Goal: Book appointment/travel/reservation

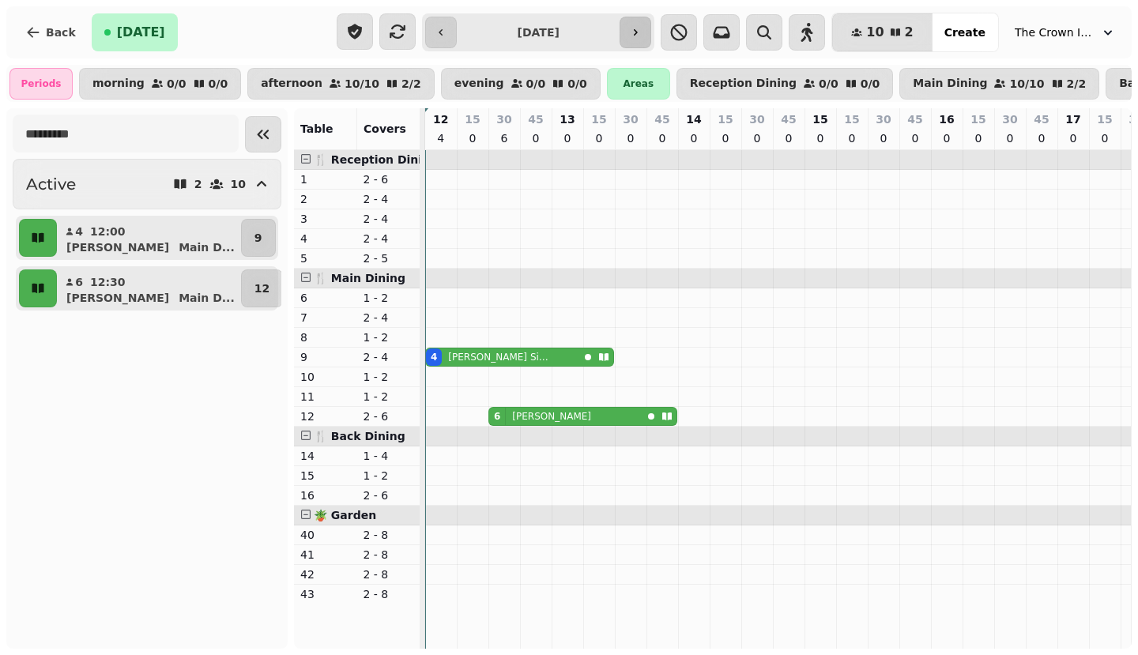
click at [651, 39] on button "button" at bounding box center [636, 33] width 32 height 32
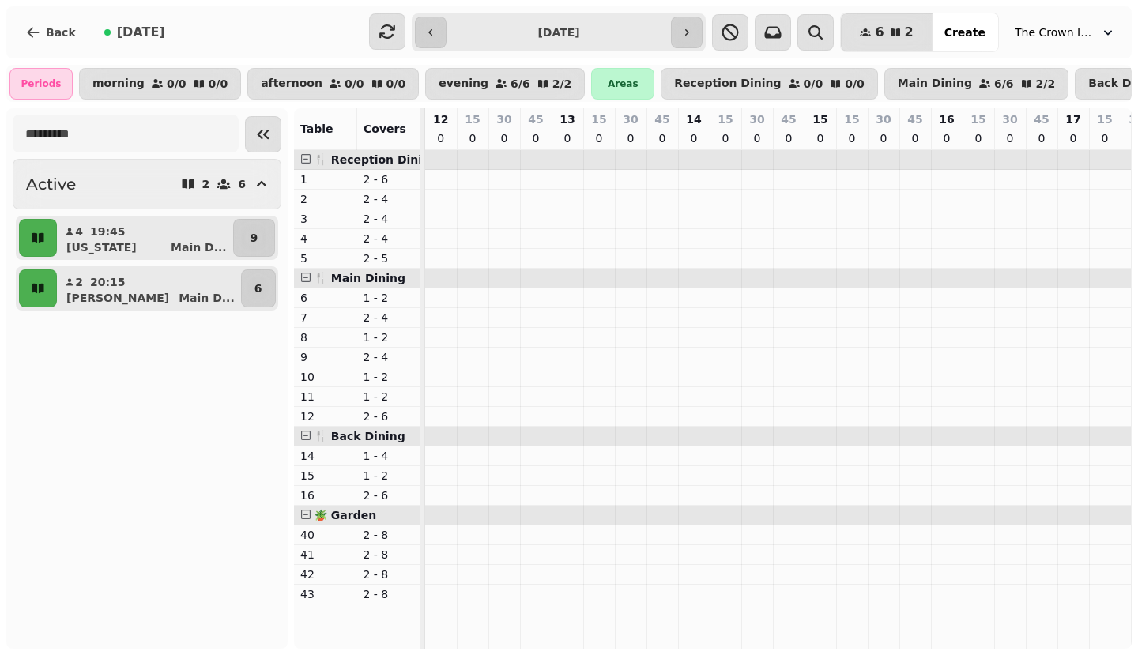
click at [655, 40] on input "**********" at bounding box center [559, 32] width 219 height 25
click at [330, 36] on div "Back [DATE]" at bounding box center [185, 32] width 344 height 38
click at [702, 41] on button "button" at bounding box center [687, 33] width 32 height 32
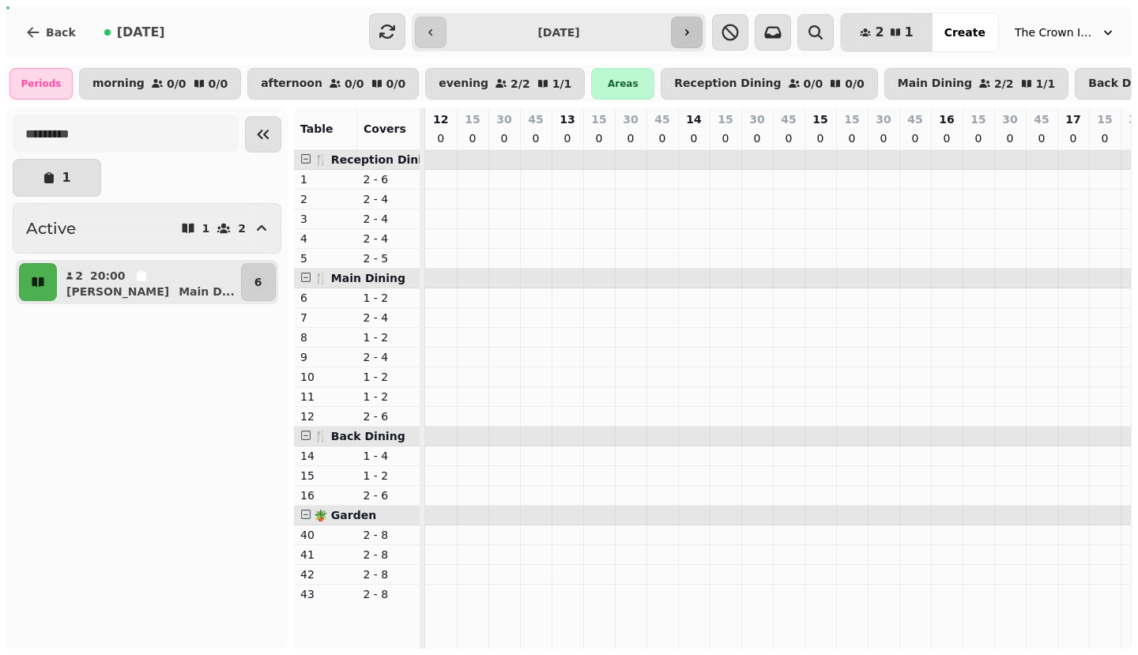
click at [702, 41] on button "button" at bounding box center [687, 33] width 32 height 32
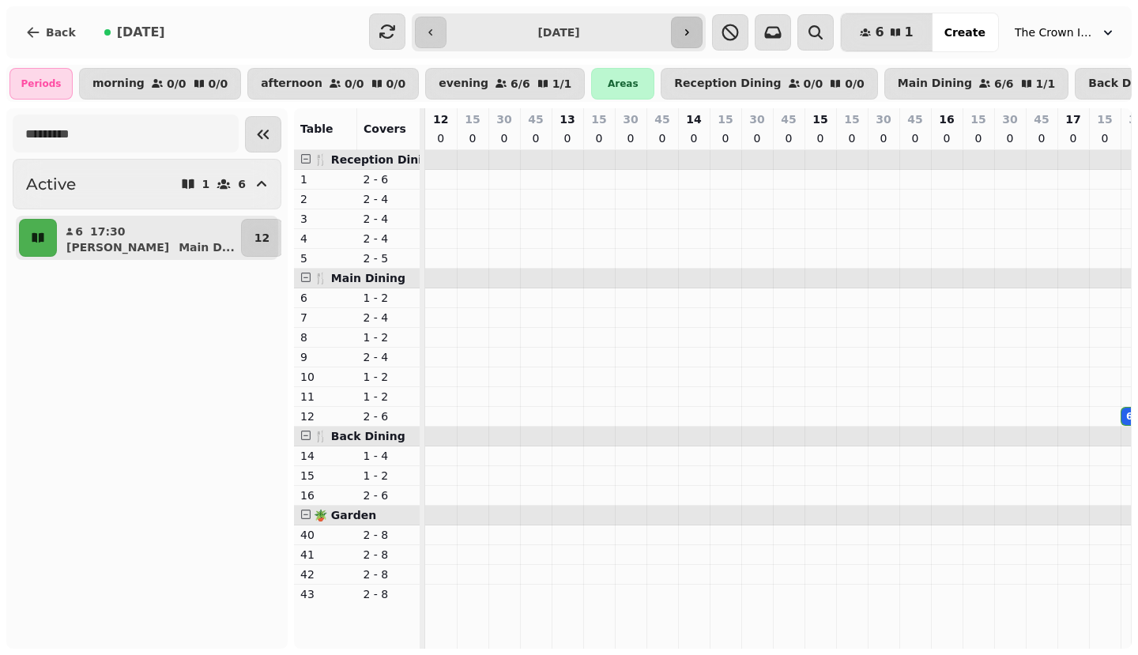
click at [702, 41] on button "button" at bounding box center [687, 33] width 32 height 32
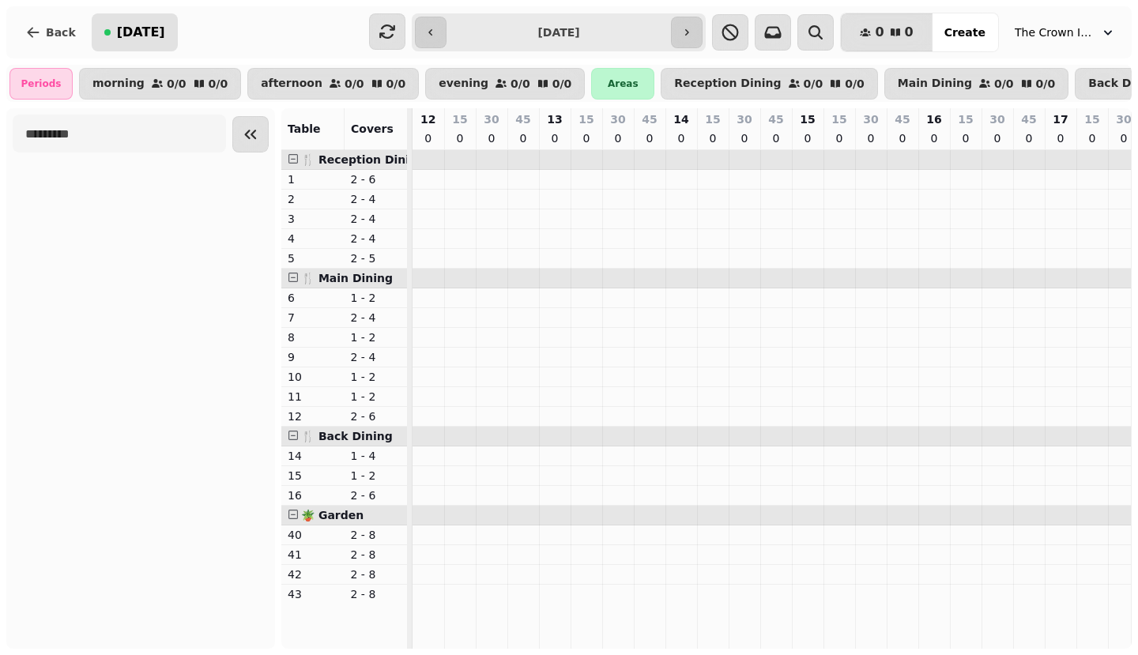
click at [138, 32] on span "[DATE]" at bounding box center [141, 32] width 48 height 13
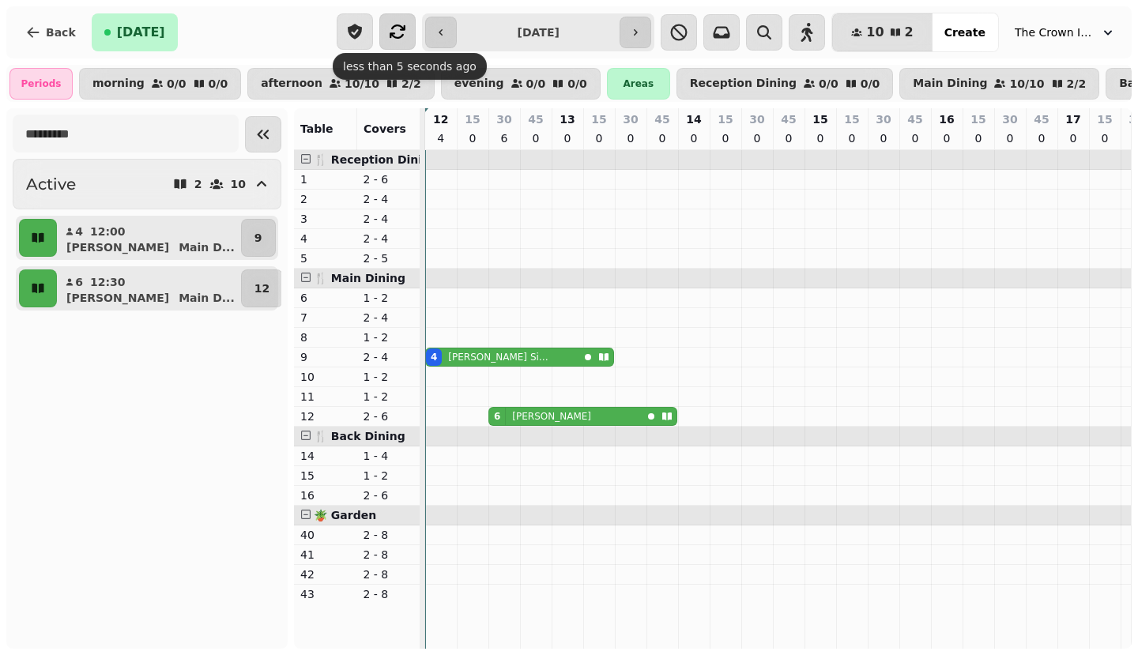
click at [406, 31] on icon "button" at bounding box center [397, 31] width 19 height 19
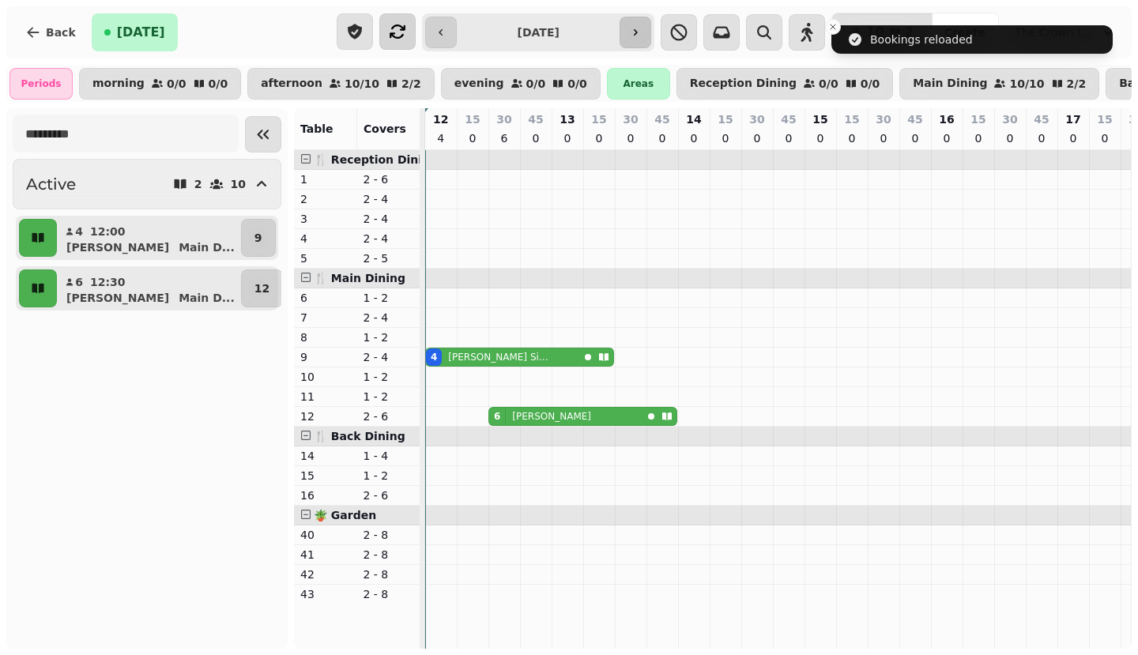
click at [651, 40] on button "button" at bounding box center [636, 33] width 32 height 32
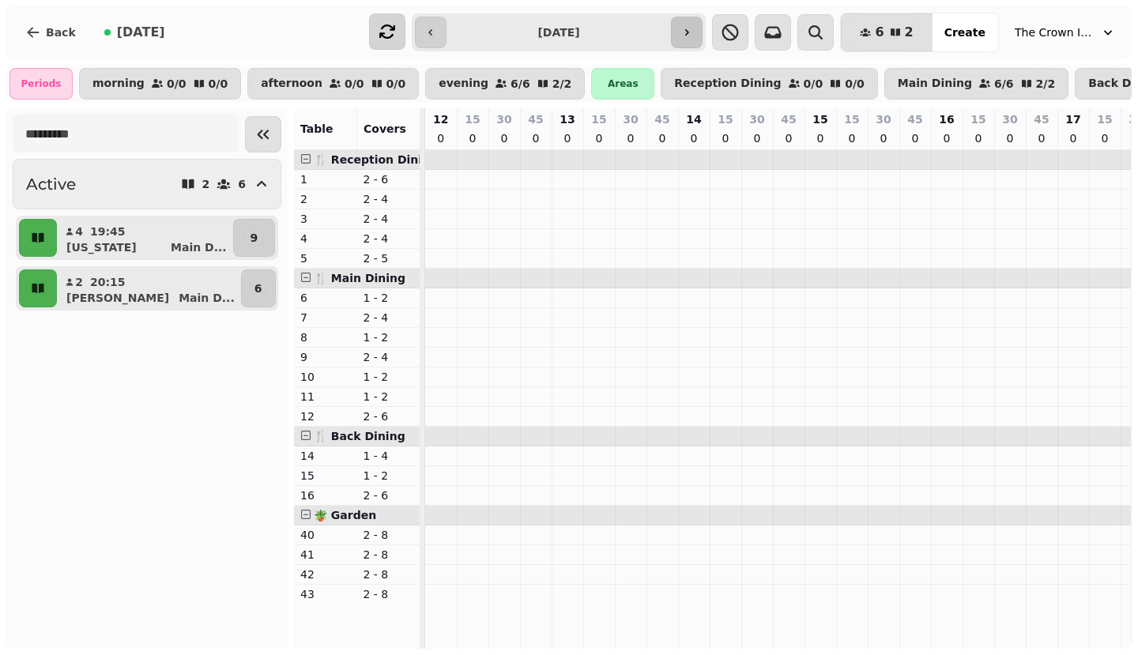
click at [692, 40] on button "button" at bounding box center [687, 33] width 32 height 32
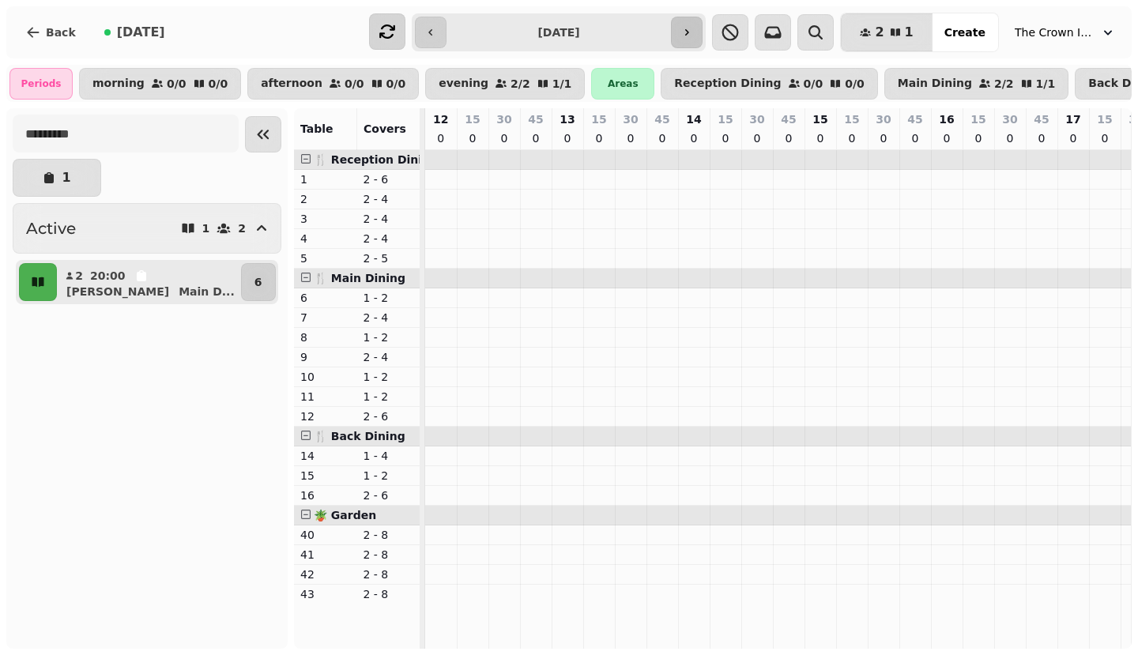
click at [692, 40] on button "button" at bounding box center [687, 33] width 32 height 32
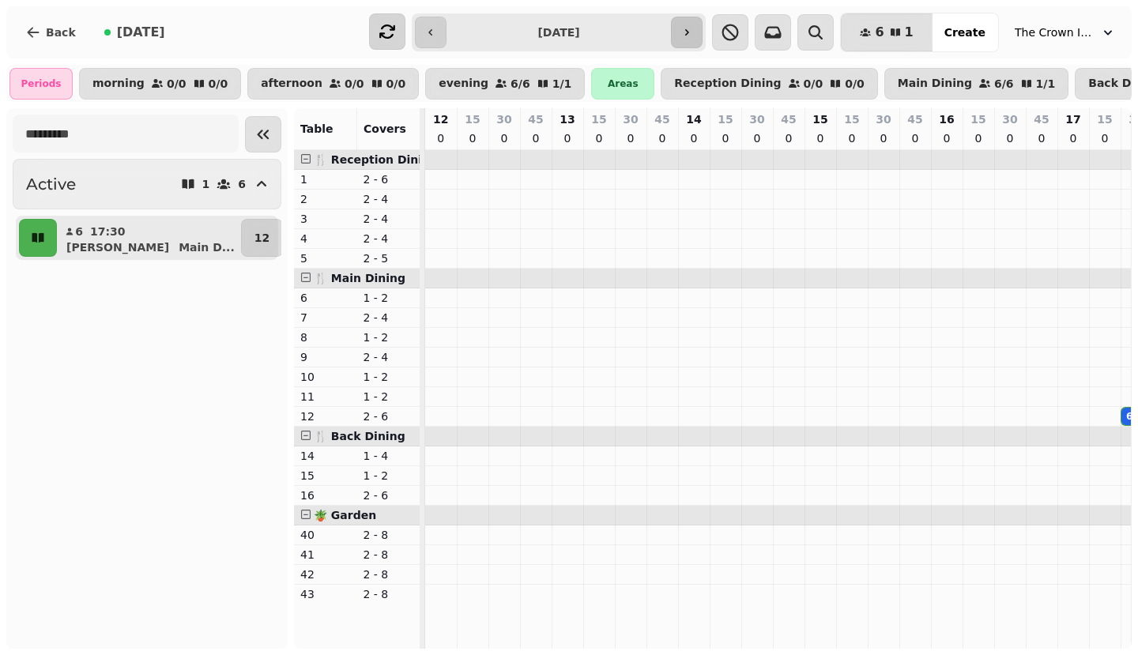
click at [692, 40] on button "button" at bounding box center [687, 33] width 32 height 32
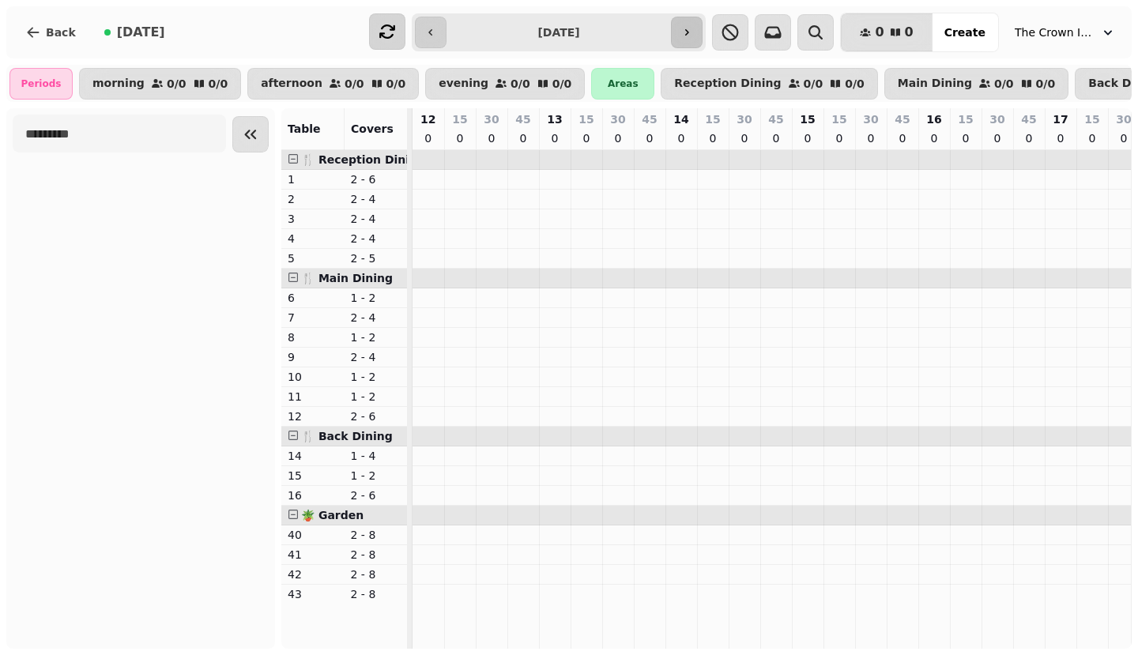
click at [693, 36] on icon "button" at bounding box center [687, 32] width 13 height 13
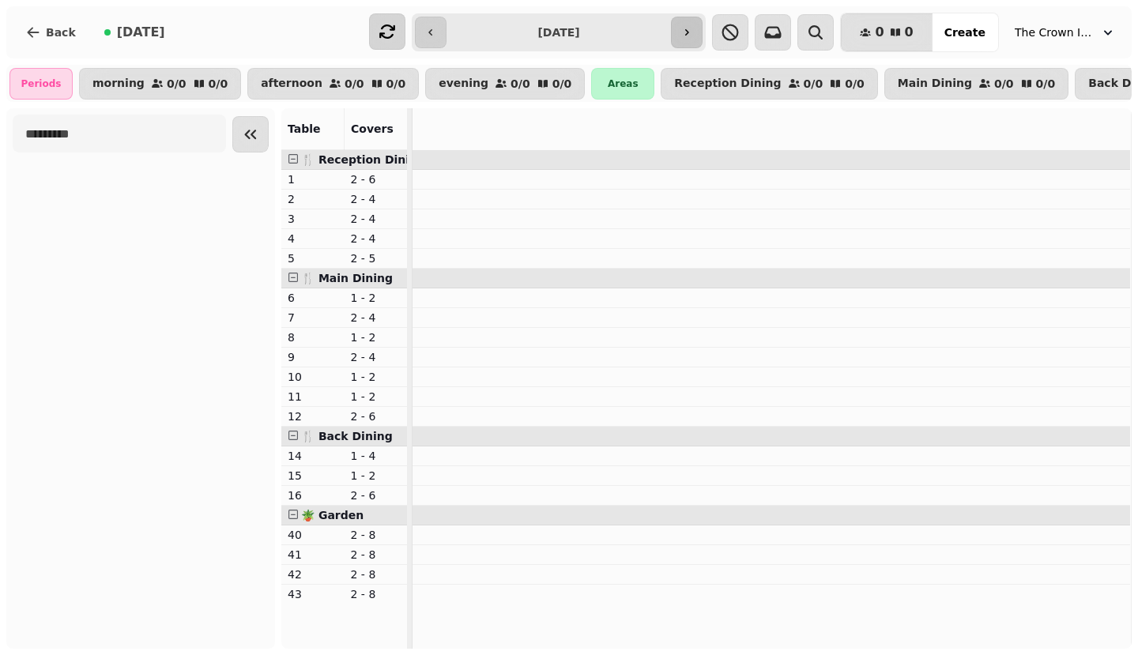
click at [693, 36] on icon "button" at bounding box center [687, 32] width 13 height 13
type input "**********"
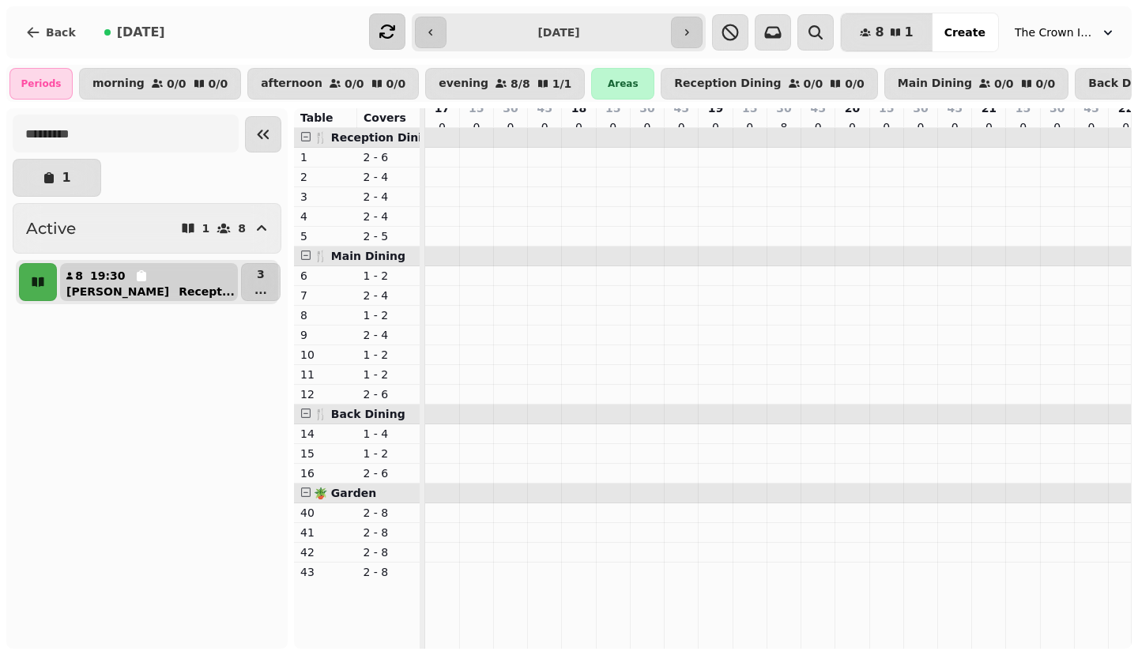
click at [153, 279] on button "8 19:30 [PERSON_NAME] ..." at bounding box center [149, 282] width 178 height 38
select select "**********"
select select "*"
select select "****"
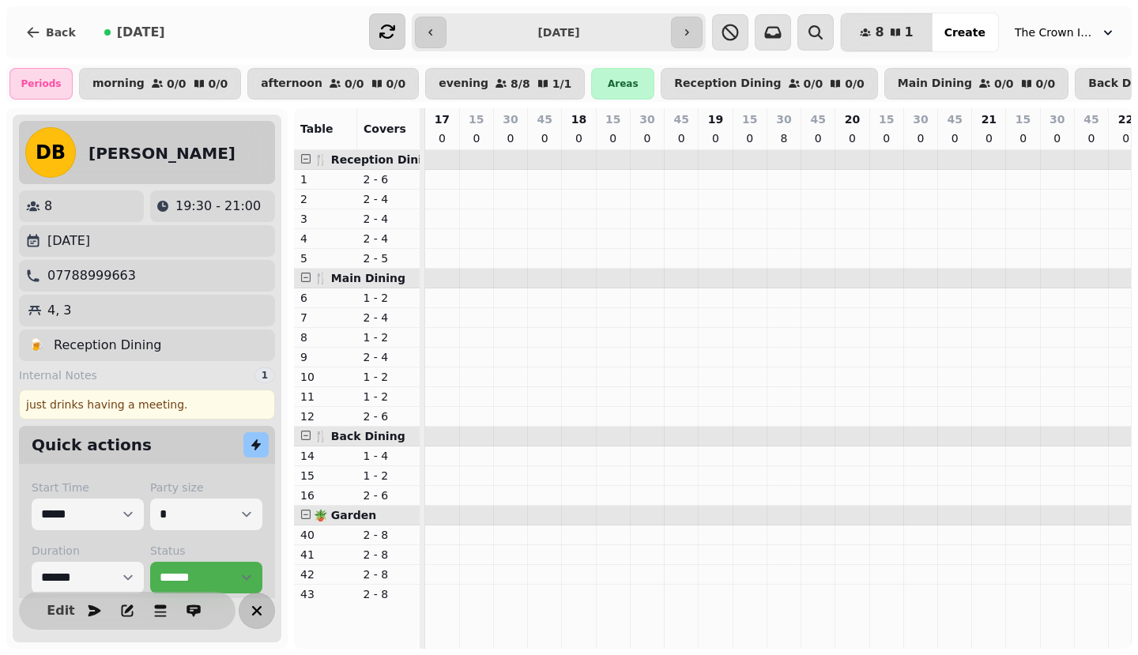
click at [252, 613] on icon "button" at bounding box center [256, 611] width 19 height 19
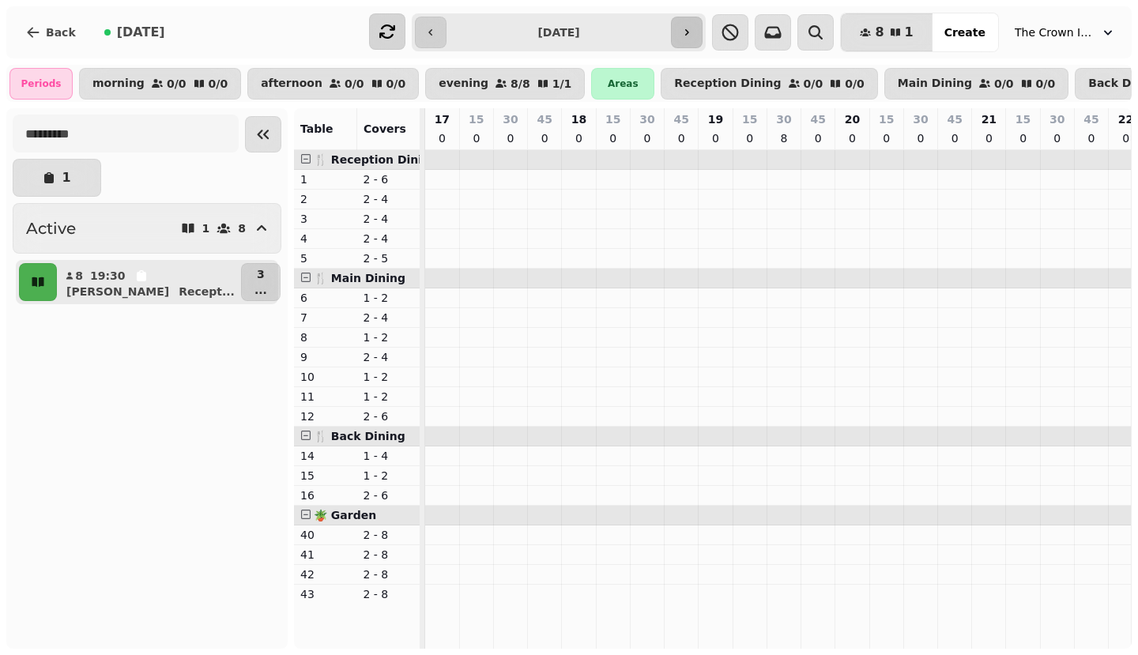
click at [693, 37] on icon "button" at bounding box center [687, 32] width 13 height 13
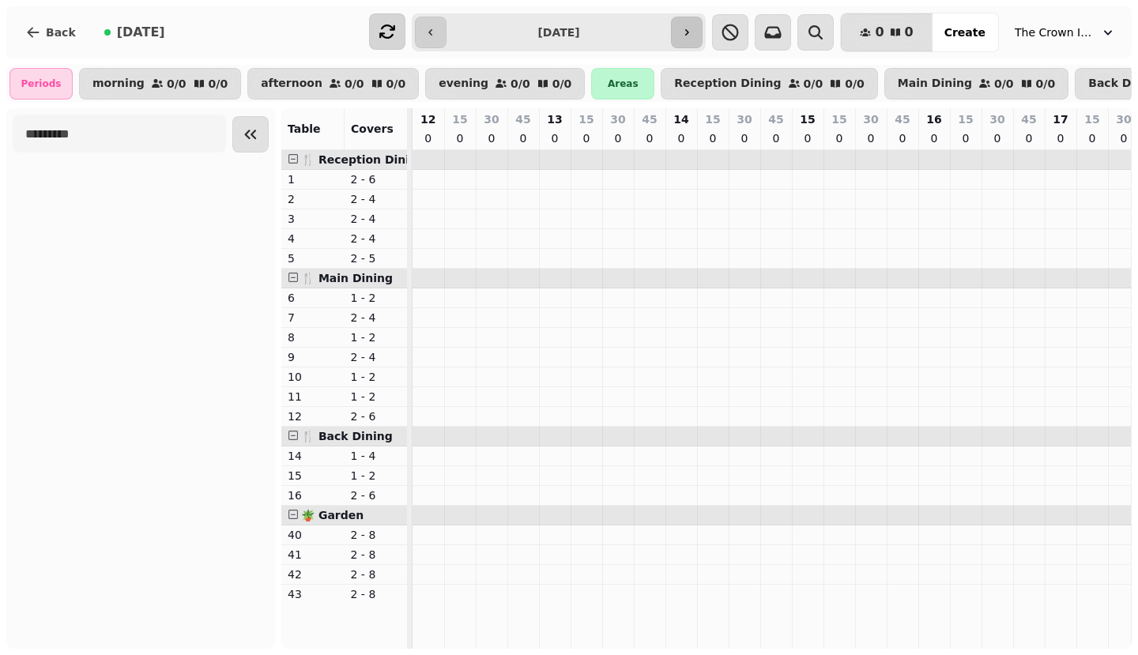
click at [703, 37] on button "button" at bounding box center [687, 33] width 32 height 32
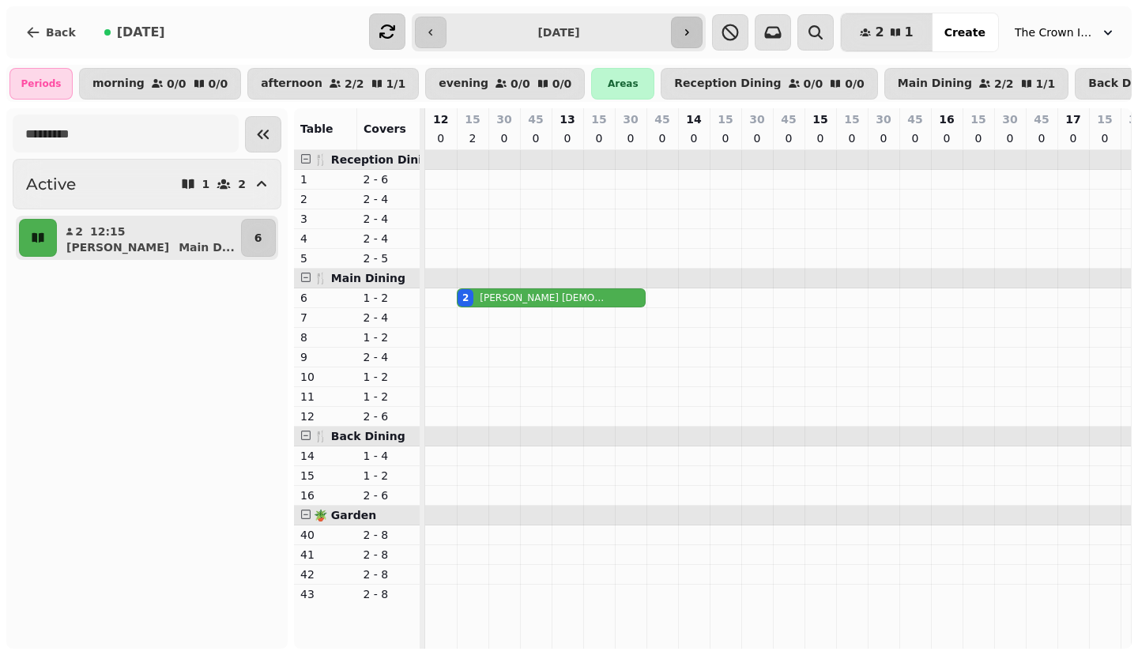
click at [693, 37] on icon "button" at bounding box center [687, 32] width 13 height 13
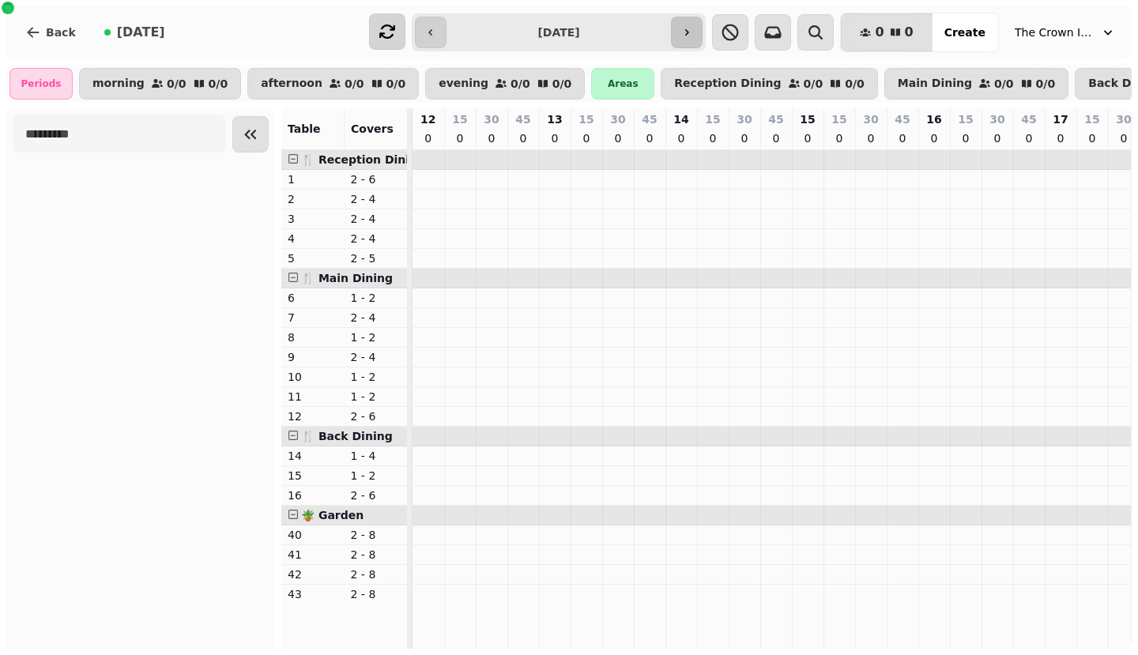
click at [703, 37] on button "button" at bounding box center [687, 33] width 32 height 32
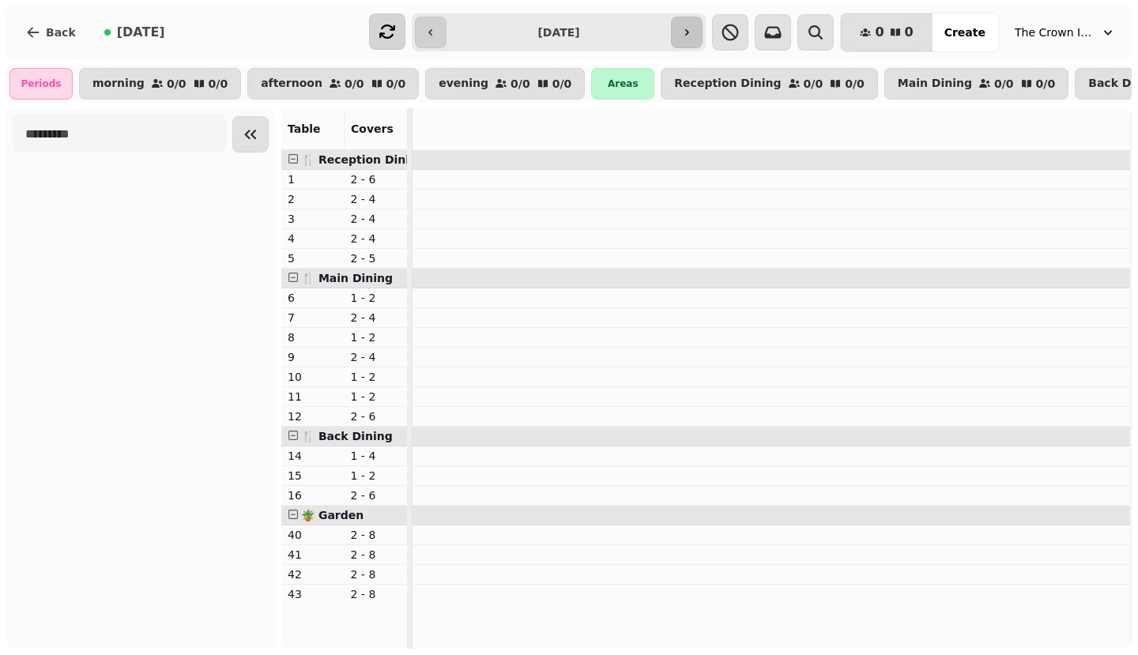
click at [703, 37] on button "button" at bounding box center [687, 33] width 32 height 32
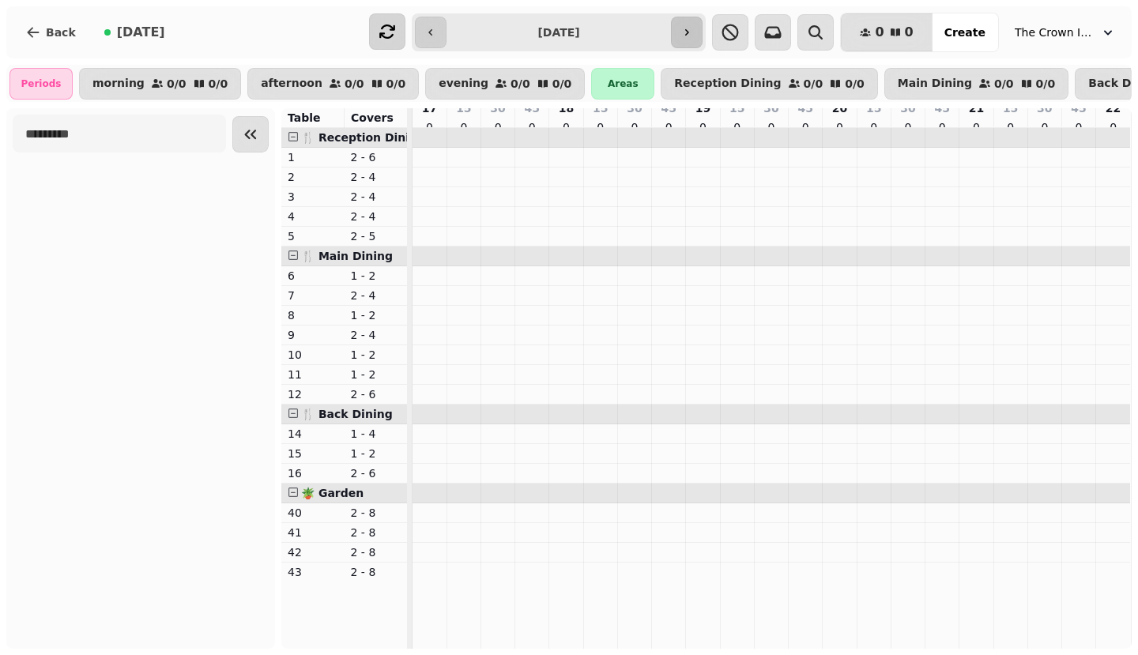
click at [703, 37] on button "button" at bounding box center [687, 33] width 32 height 32
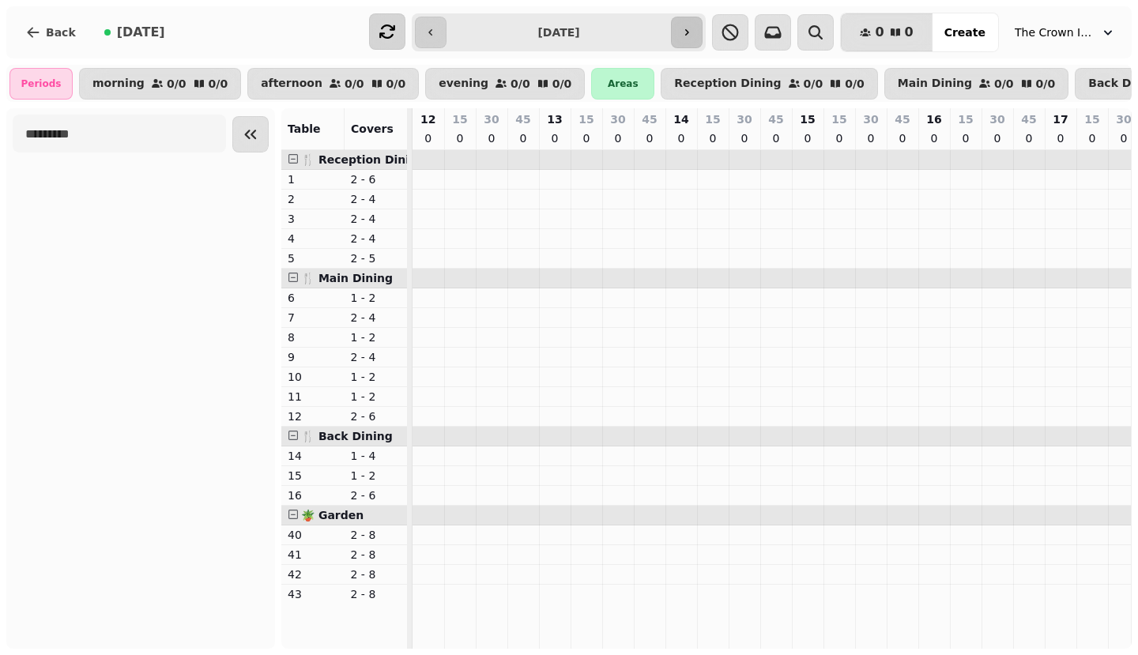
click at [703, 37] on button "button" at bounding box center [687, 33] width 32 height 32
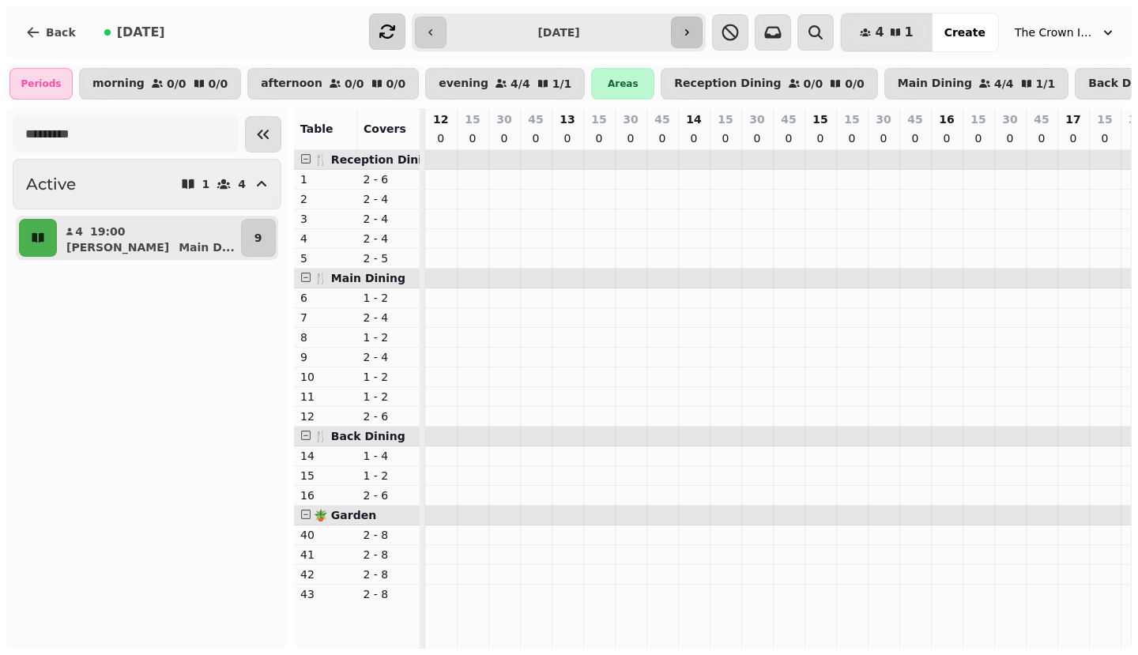
click at [693, 37] on icon "button" at bounding box center [687, 32] width 13 height 13
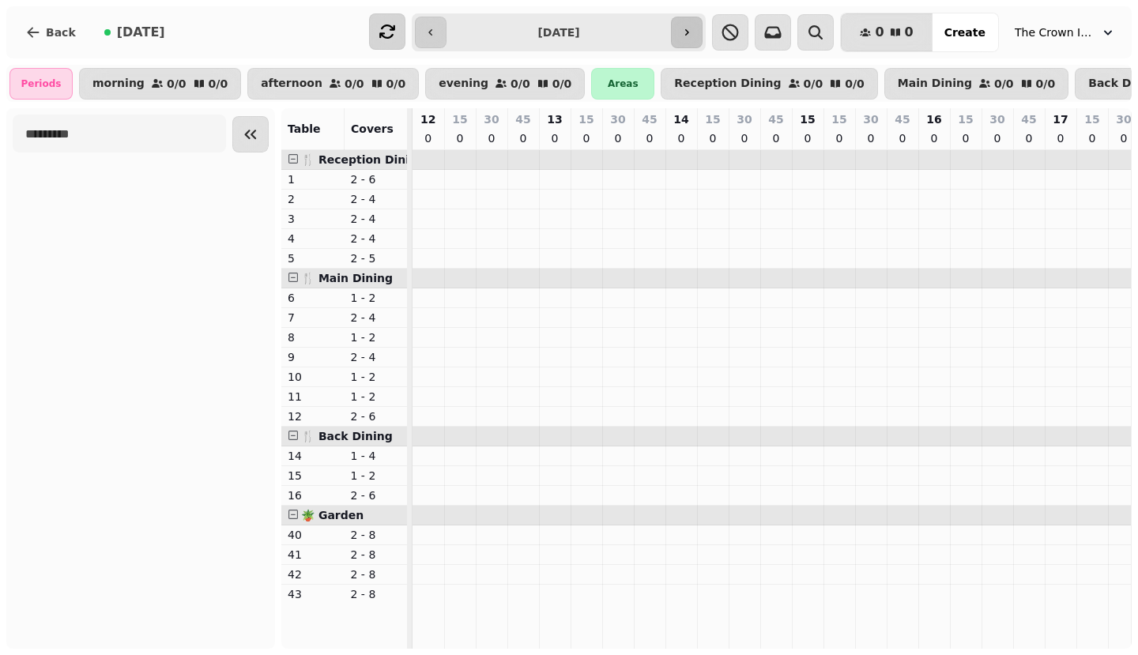
click at [703, 37] on button "button" at bounding box center [687, 33] width 32 height 32
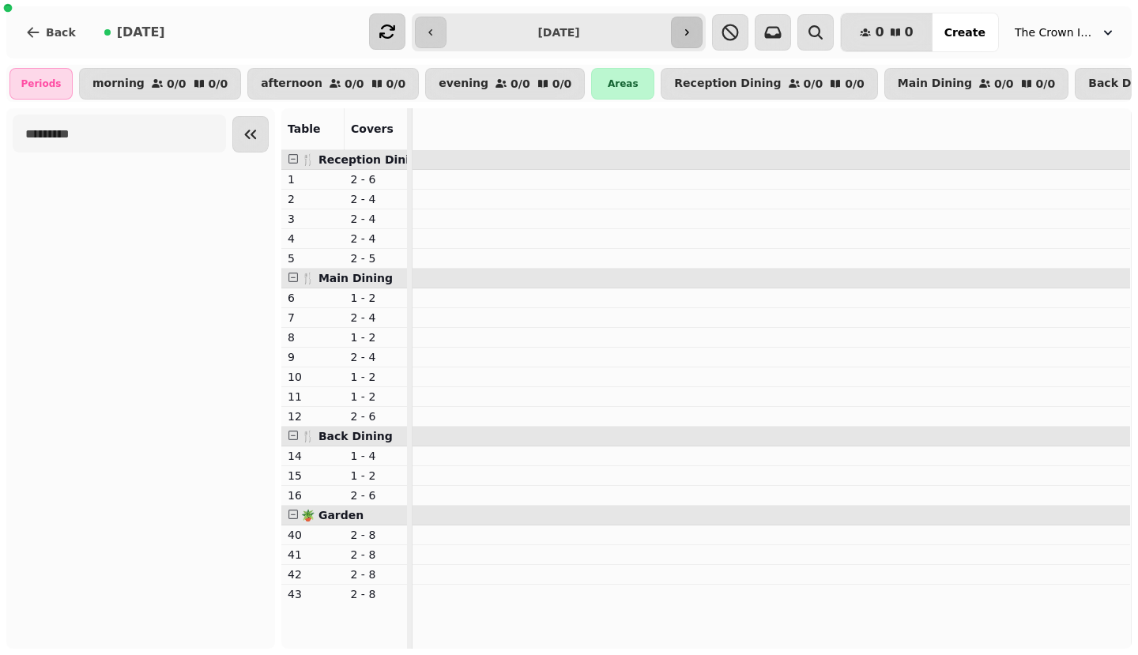
click at [703, 37] on button "button" at bounding box center [687, 33] width 32 height 32
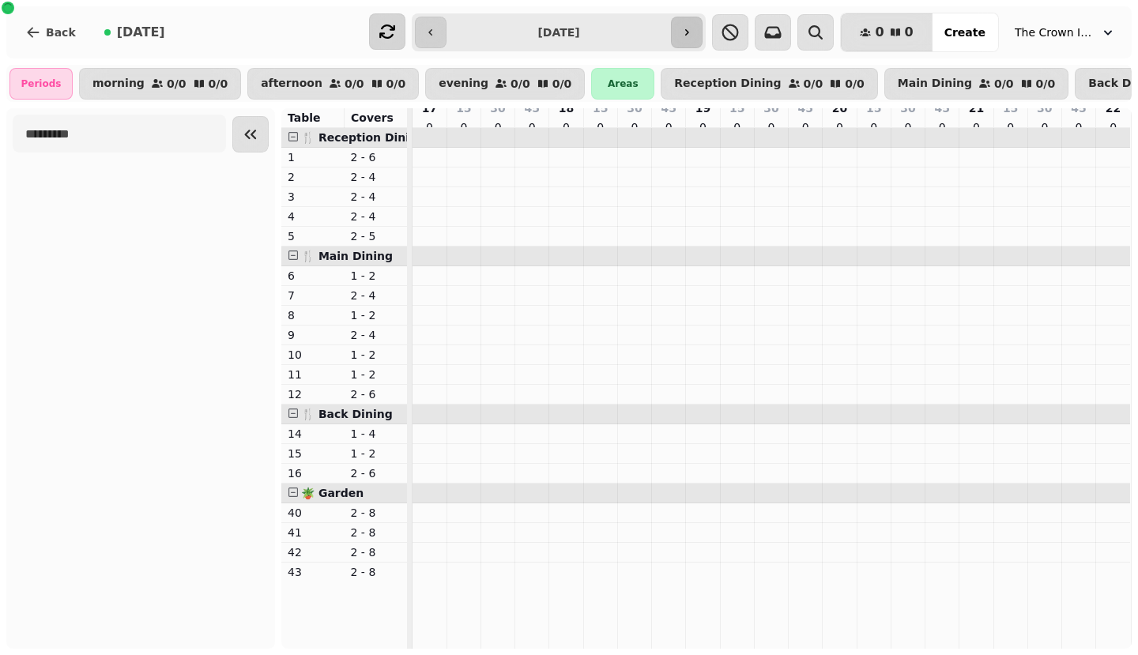
click at [703, 37] on button "button" at bounding box center [687, 33] width 32 height 32
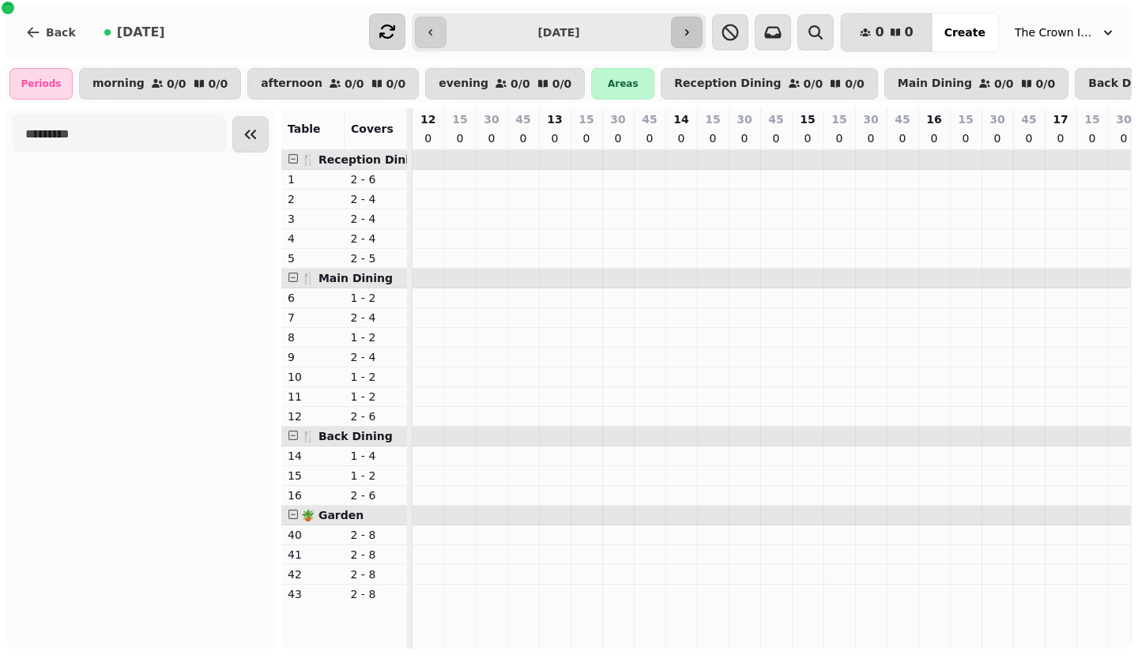
click at [703, 37] on button "button" at bounding box center [687, 33] width 32 height 32
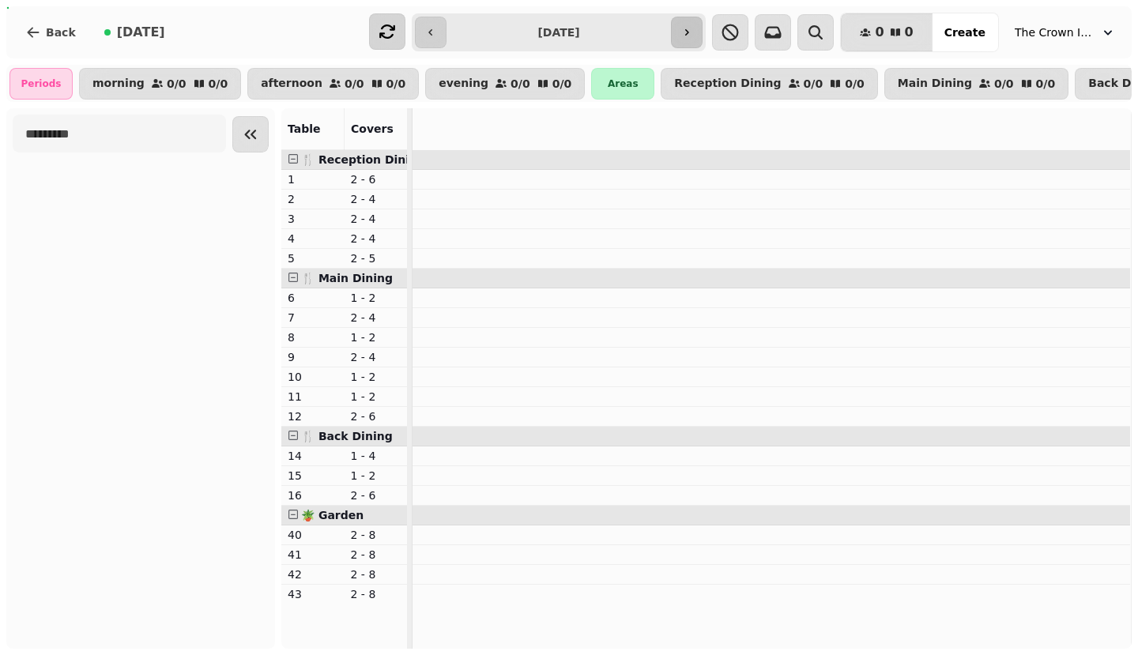
click at [703, 37] on button "button" at bounding box center [687, 33] width 32 height 32
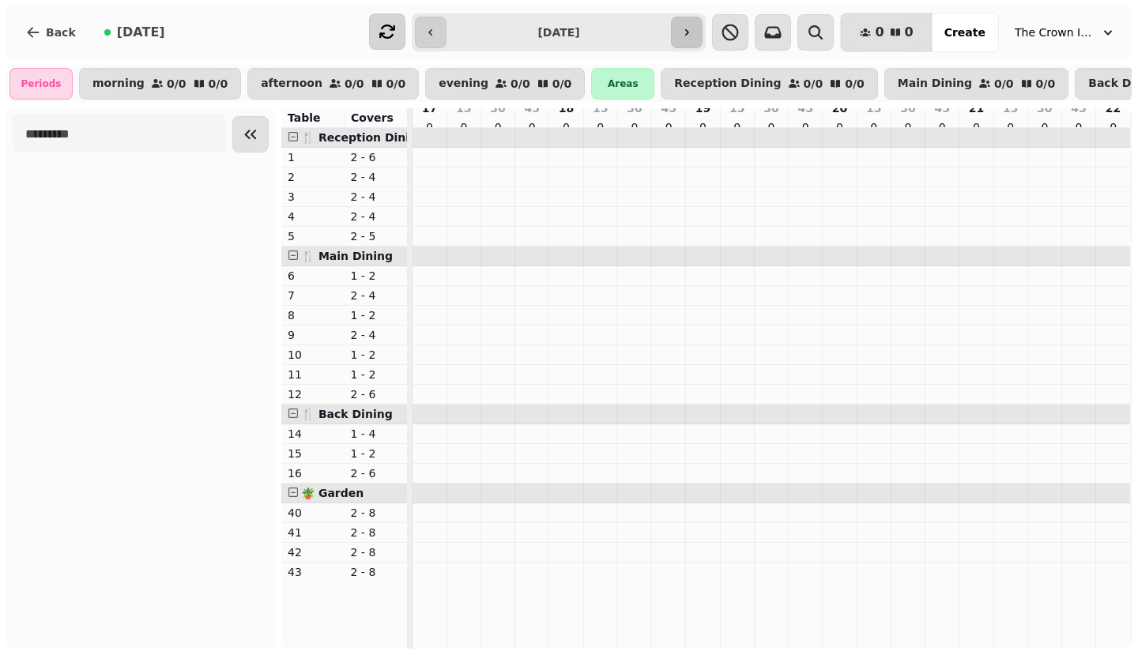
click at [703, 37] on button "button" at bounding box center [687, 33] width 32 height 32
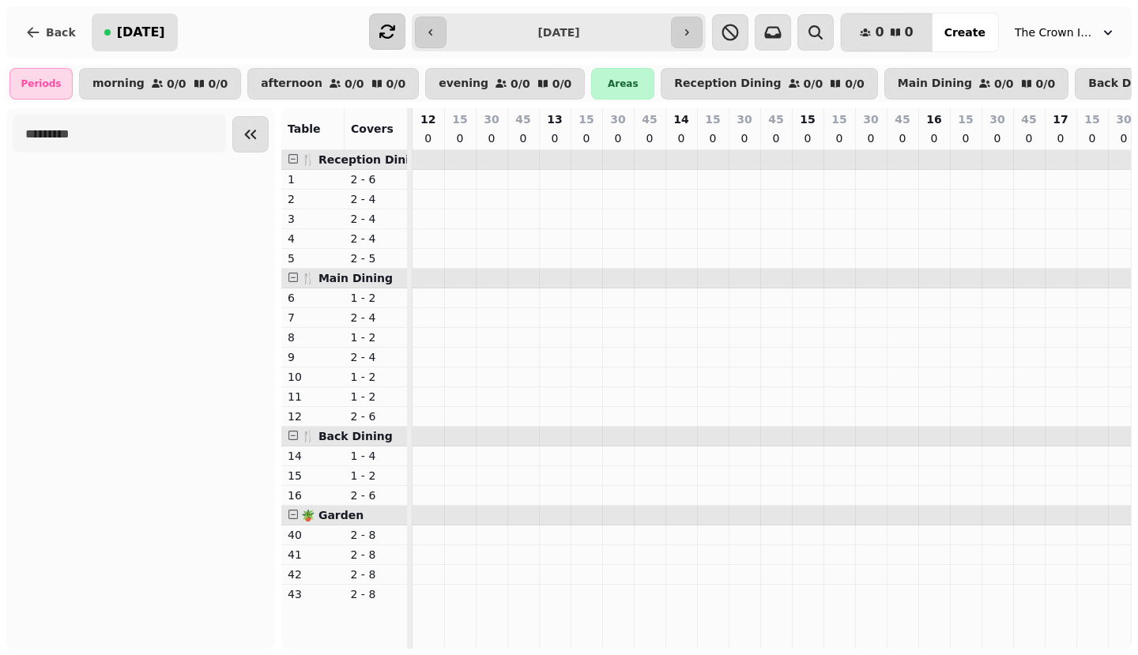
click at [134, 38] on span "[DATE]" at bounding box center [141, 32] width 48 height 13
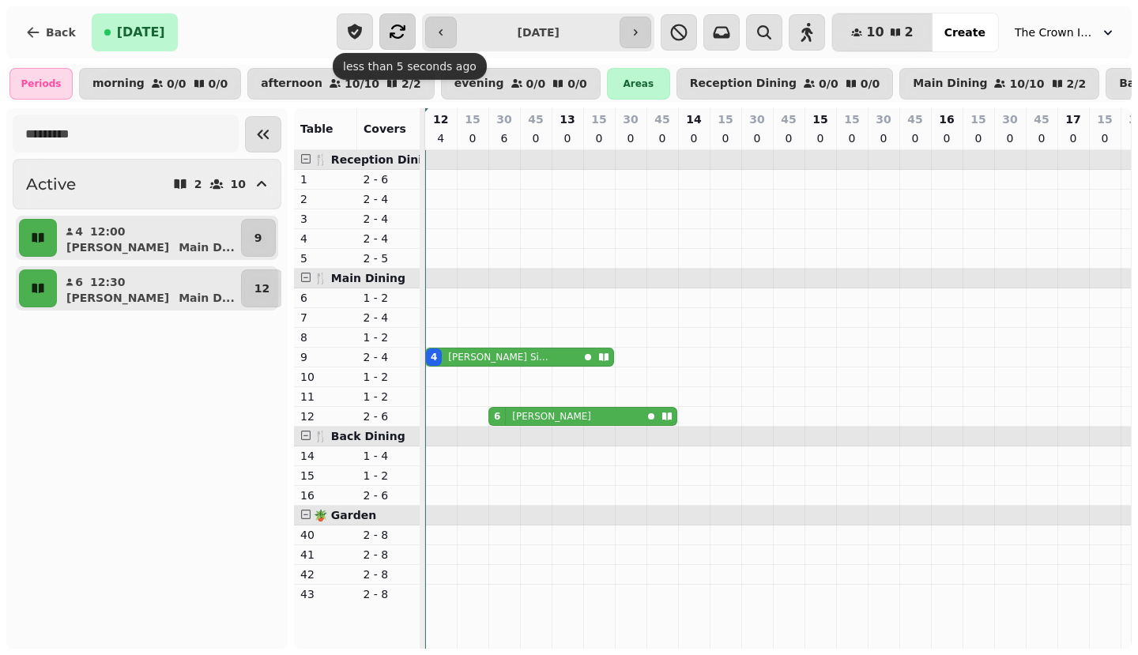
click at [407, 37] on icon "button" at bounding box center [397, 31] width 19 height 19
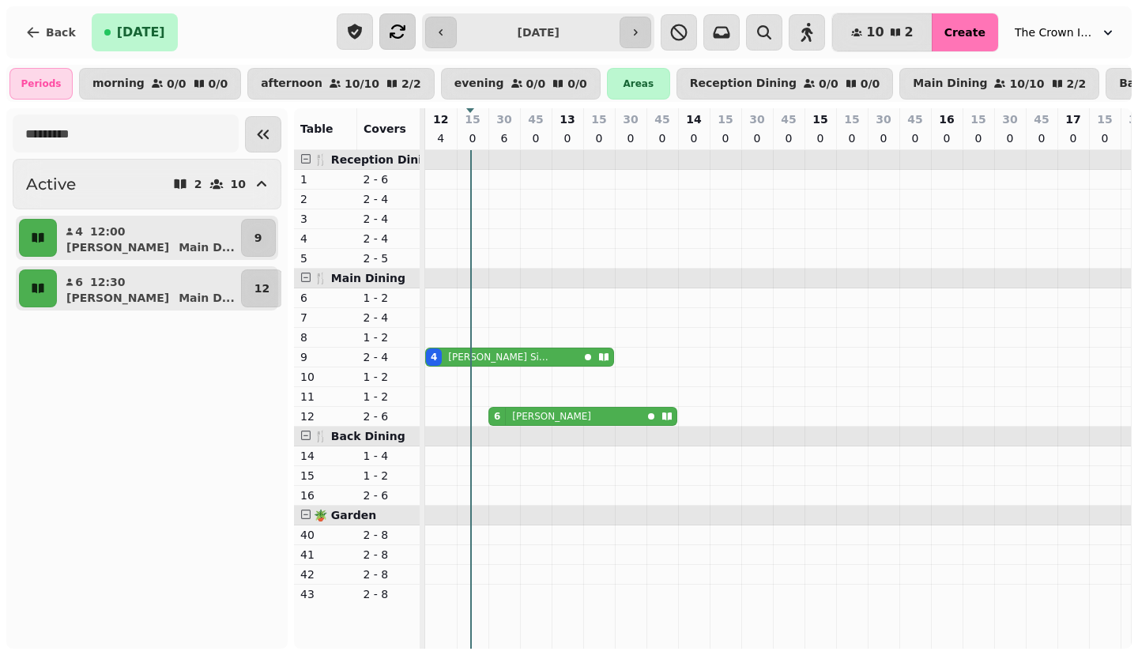
click at [958, 40] on button "Create" at bounding box center [965, 32] width 66 height 38
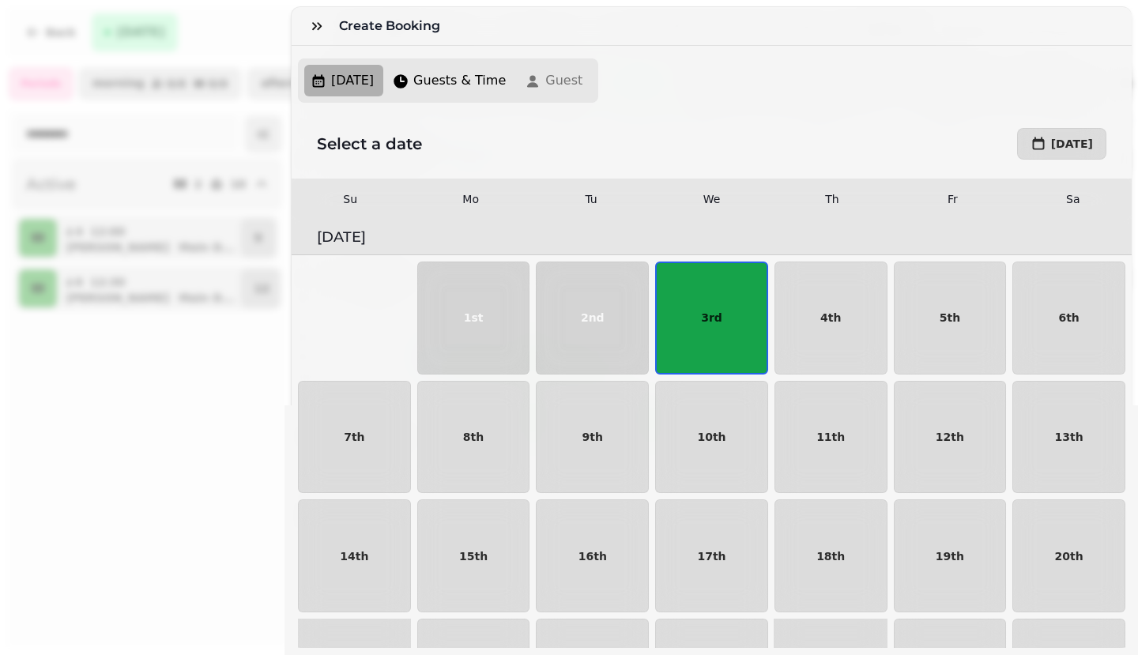
click at [231, 358] on div "Create Booking [DATE] Guests & Time Guest Select a date [DATE] Su Mo Tu We Th F…" at bounding box center [569, 340] width 1138 height 630
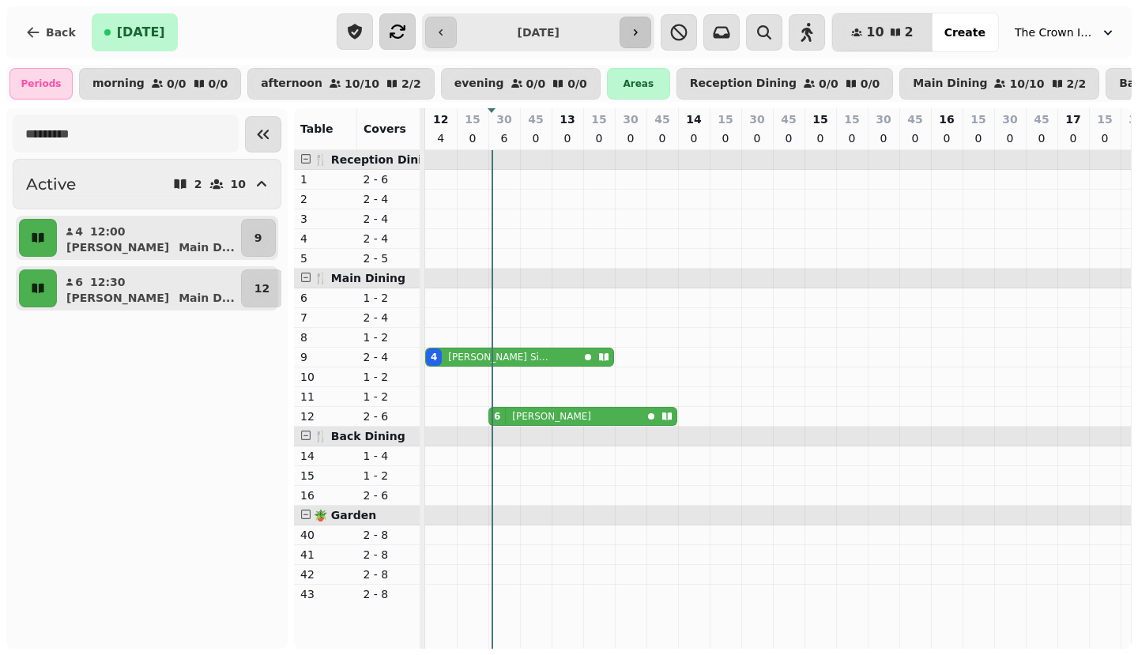
click at [642, 38] on icon "button" at bounding box center [635, 32] width 13 height 13
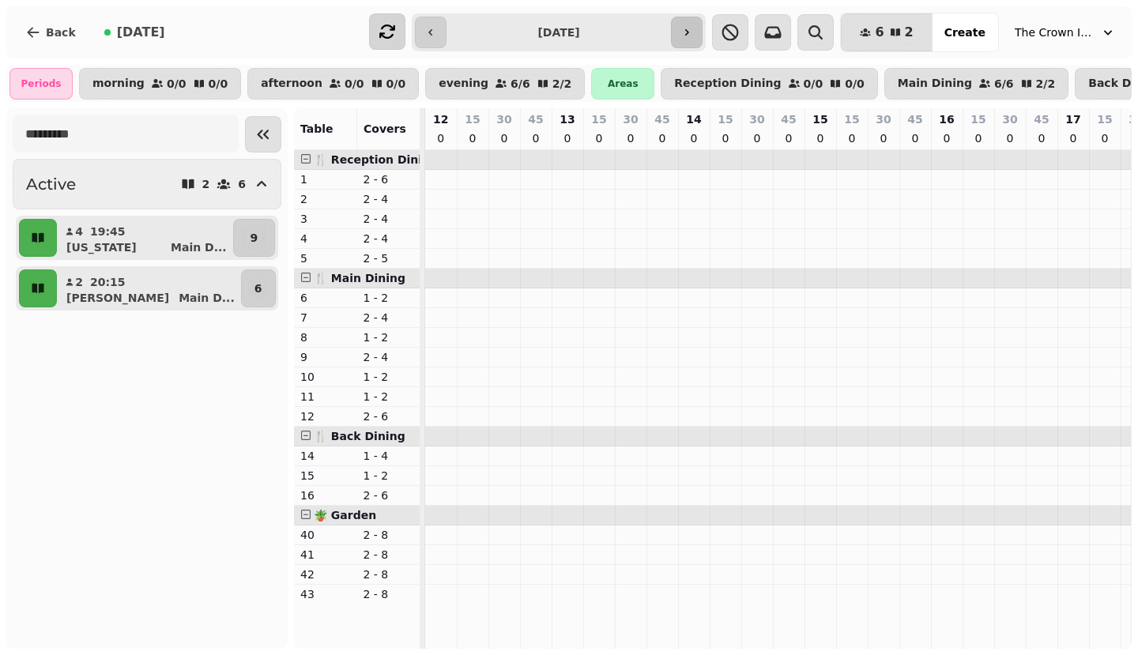
click at [693, 36] on icon "button" at bounding box center [687, 32] width 13 height 13
type input "**********"
